Goal: Navigation & Orientation: Understand site structure

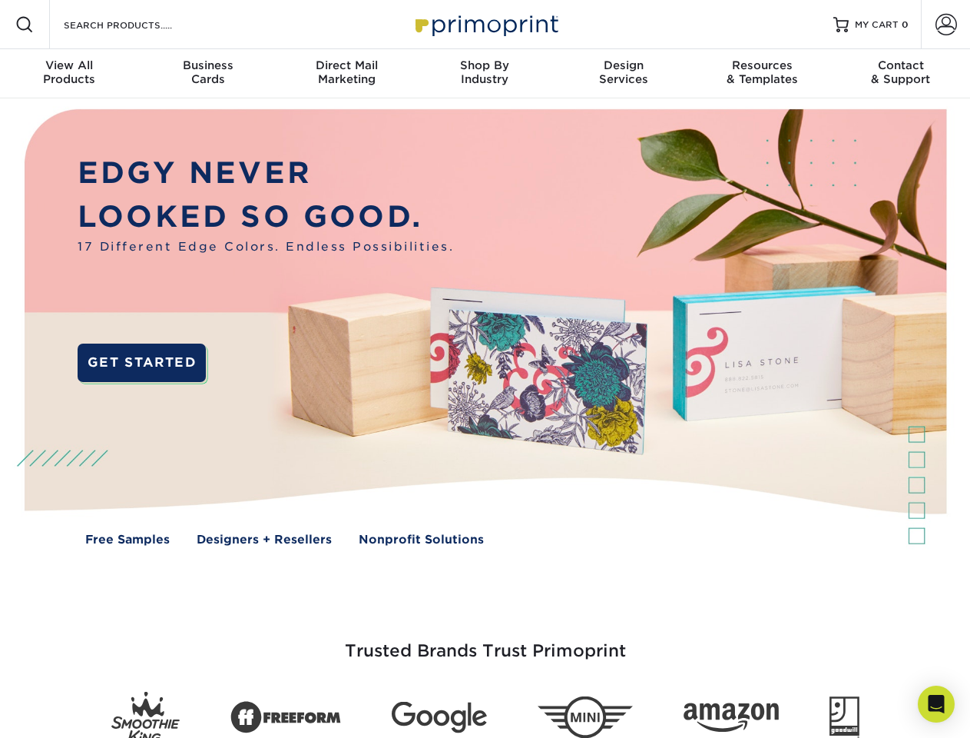
click at [485, 369] on img at bounding box center [485, 338] width 960 height 480
click at [25, 25] on span at bounding box center [24, 24] width 18 height 18
click at [946, 25] on span at bounding box center [947, 25] width 22 height 22
click at [69, 74] on div "View All Products" at bounding box center [69, 72] width 138 height 28
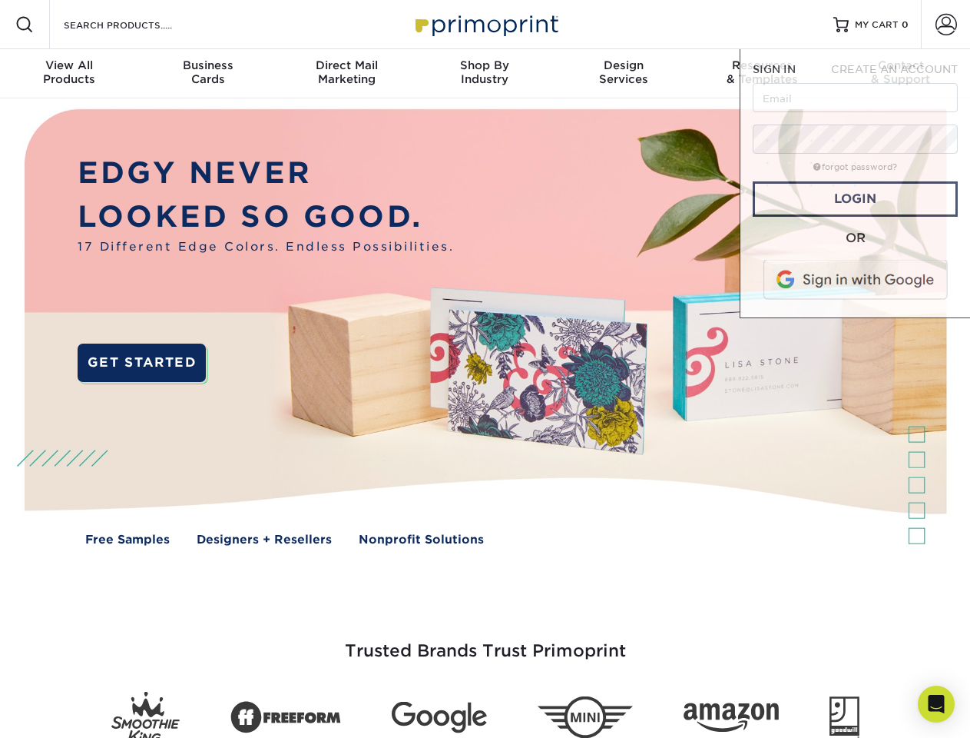
click at [207, 74] on div "Business Cards" at bounding box center [207, 72] width 138 height 28
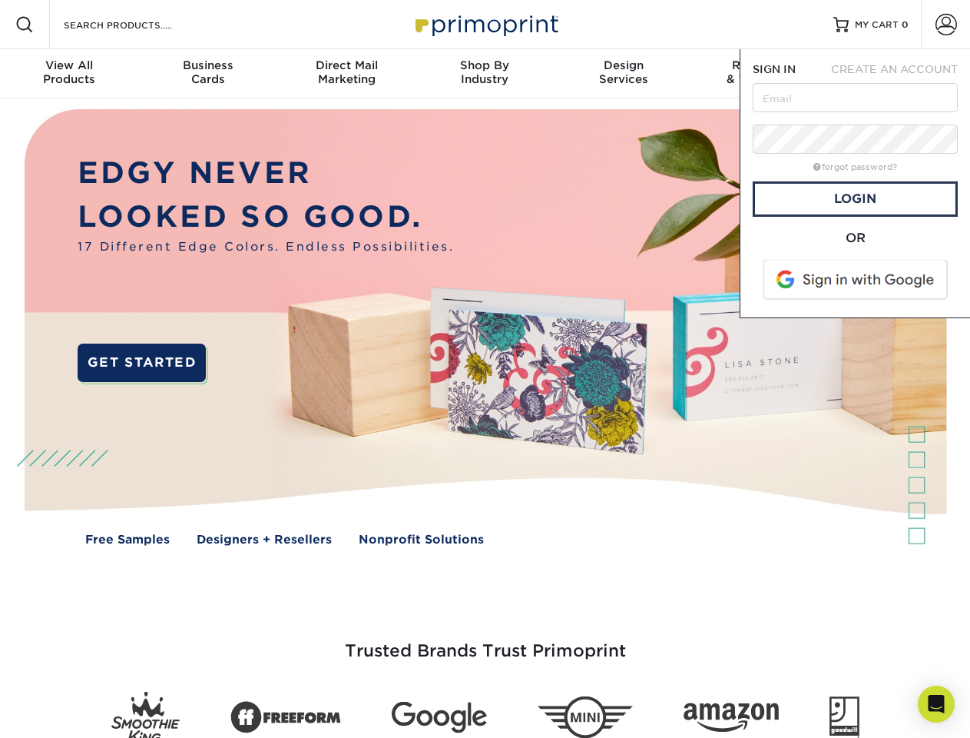
click at [347, 74] on div "Direct Mail Marketing" at bounding box center [346, 72] width 138 height 28
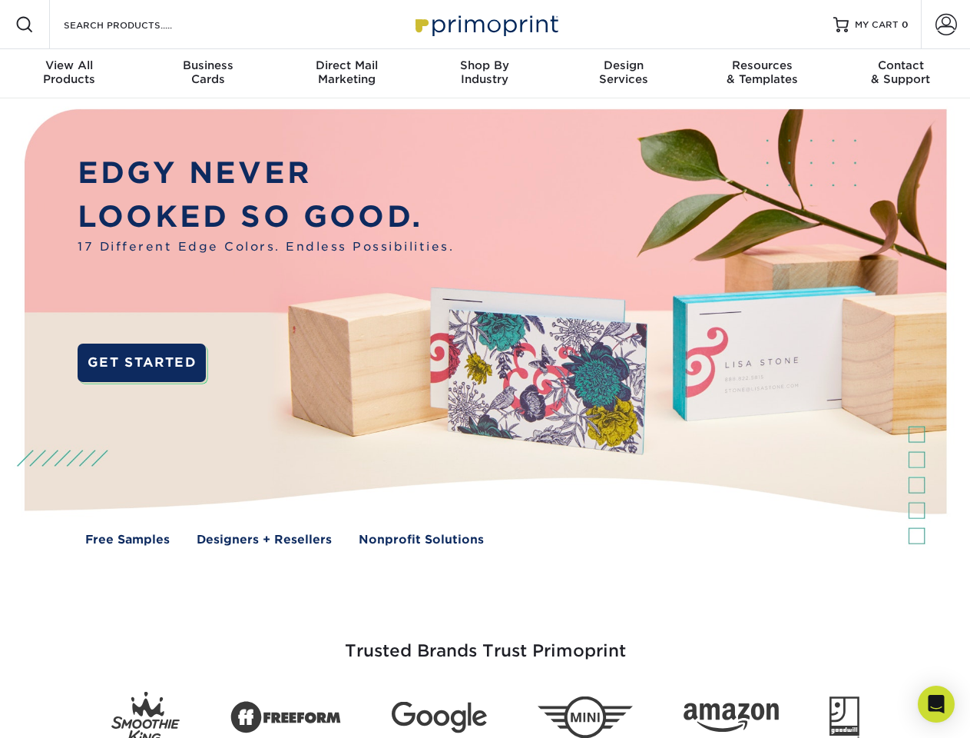
click at [485, 74] on div "Shop By Industry" at bounding box center [485, 72] width 138 height 28
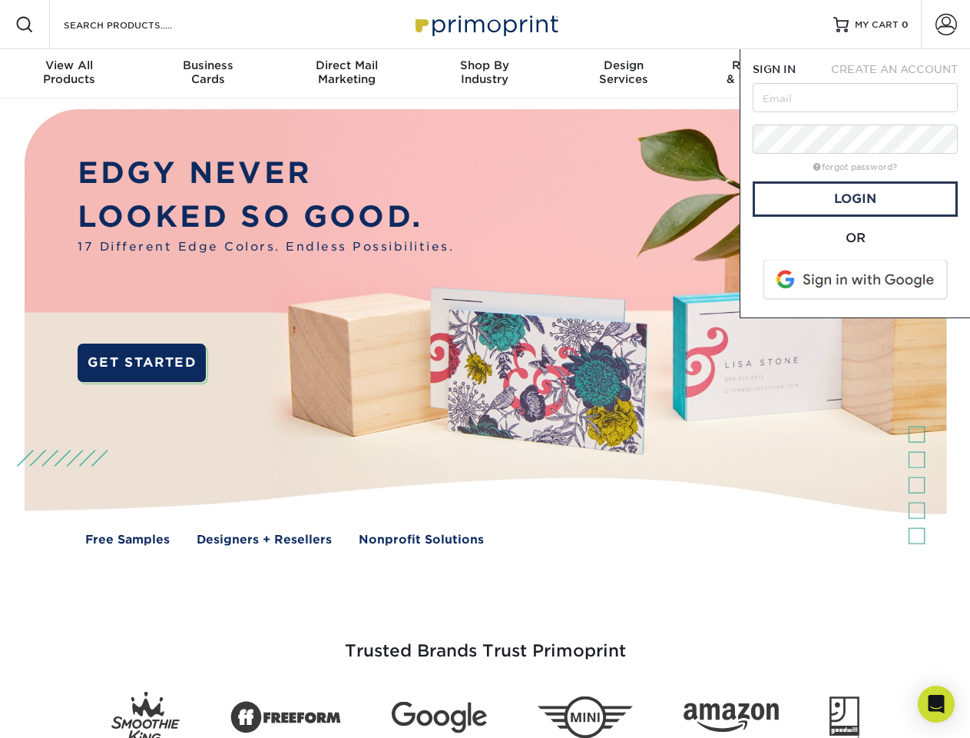
click at [624, 74] on div "Design Services" at bounding box center [624, 72] width 138 height 28
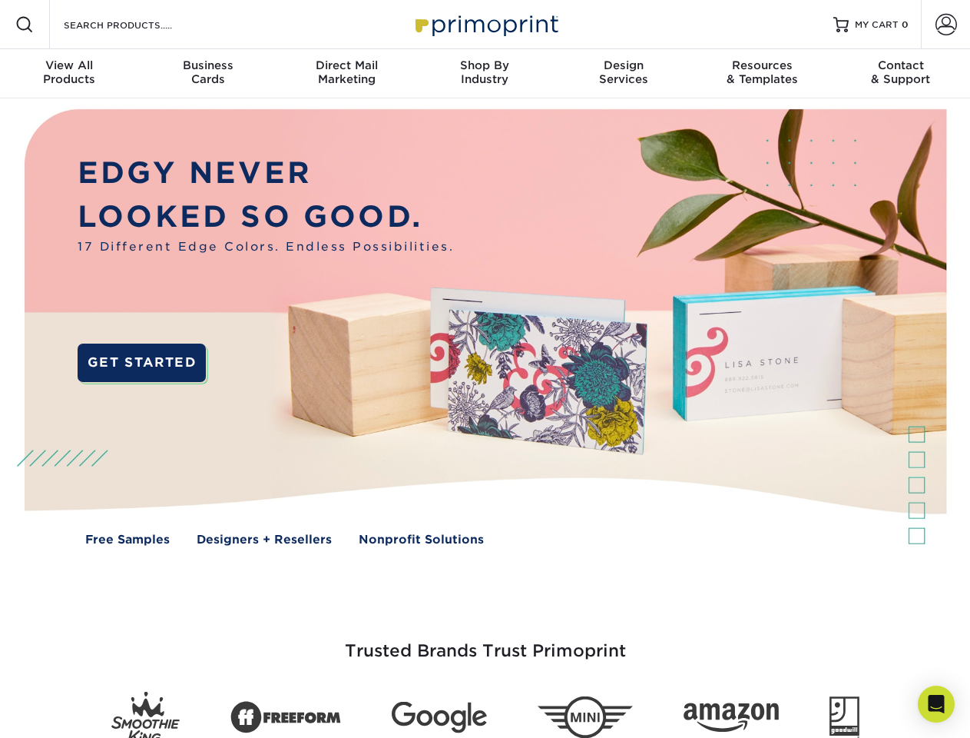
click at [762, 74] on span "SIGN IN" at bounding box center [774, 69] width 43 height 12
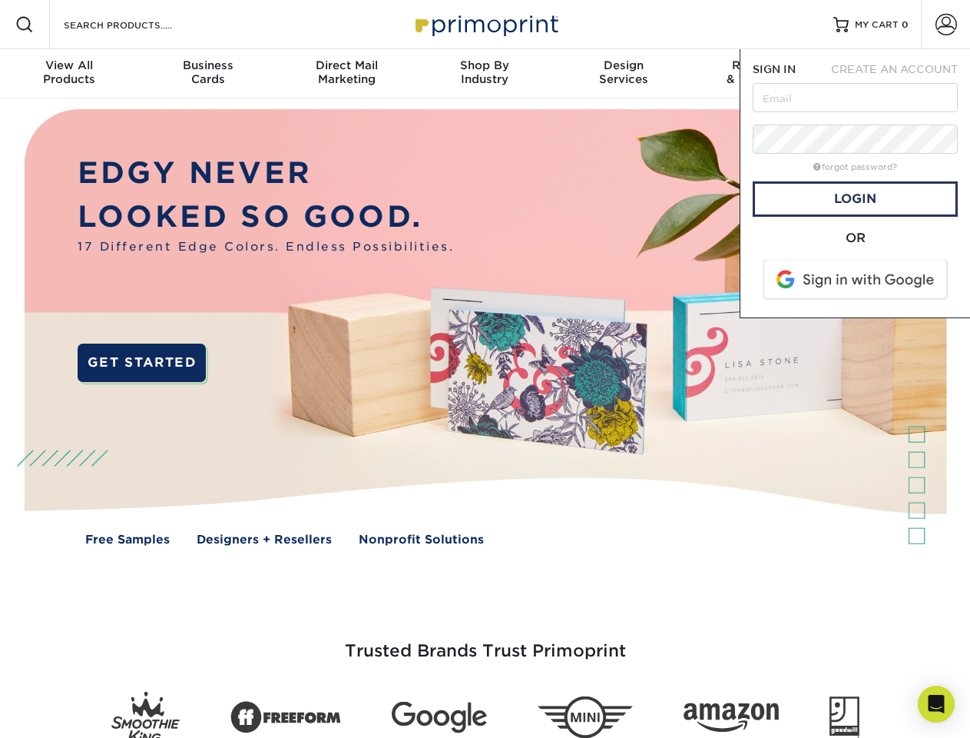
click at [901, 74] on div "Contact & Support" at bounding box center [901, 72] width 138 height 28
